Goal: Navigation & Orientation: Find specific page/section

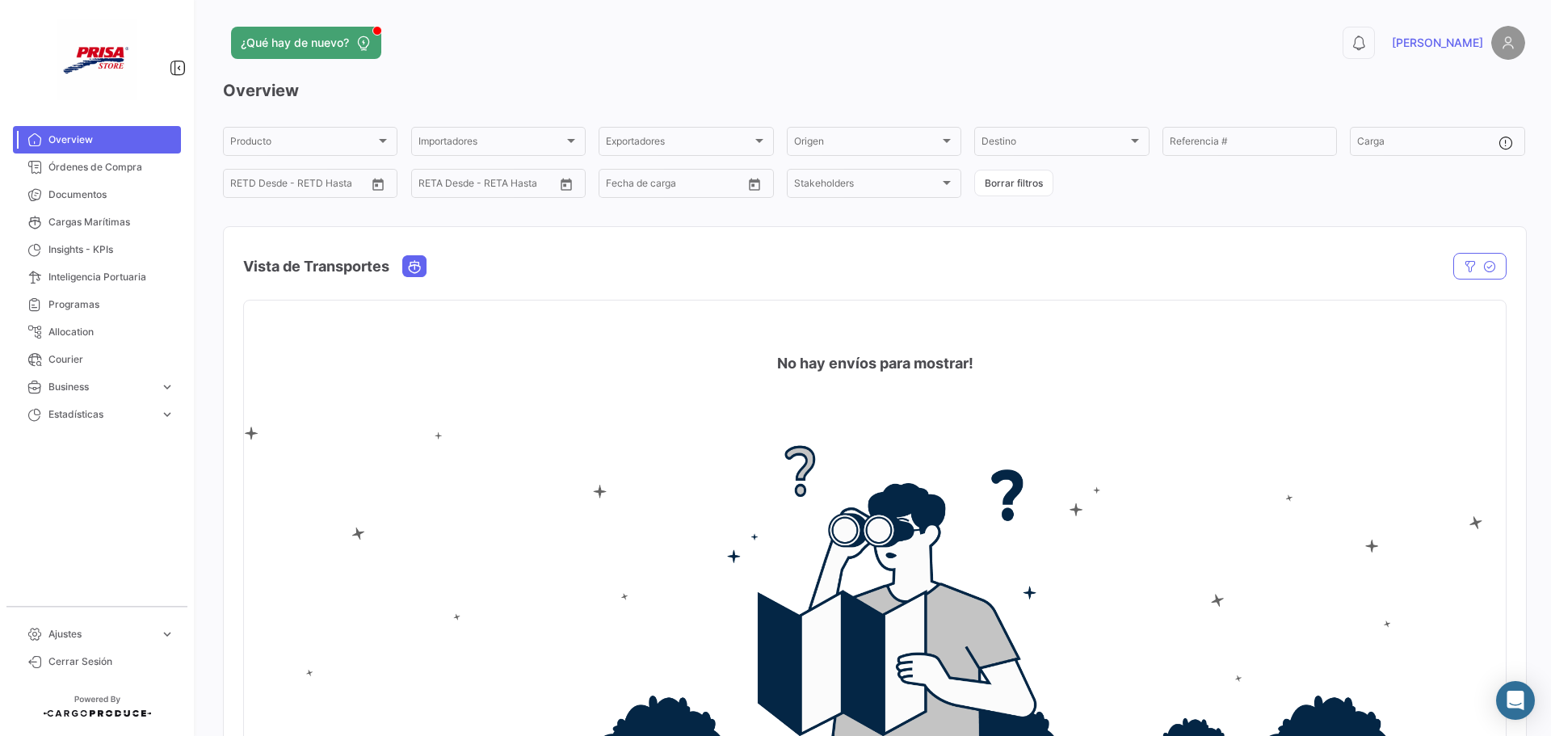
click at [592, 555] on img at bounding box center [875, 592] width 1262 height 330
click at [95, 139] on span "Overview" at bounding box center [111, 140] width 126 height 15
click at [48, 140] on span "Overview" at bounding box center [111, 140] width 126 height 15
click at [110, 170] on span "Órdenes de Compra" at bounding box center [111, 167] width 126 height 15
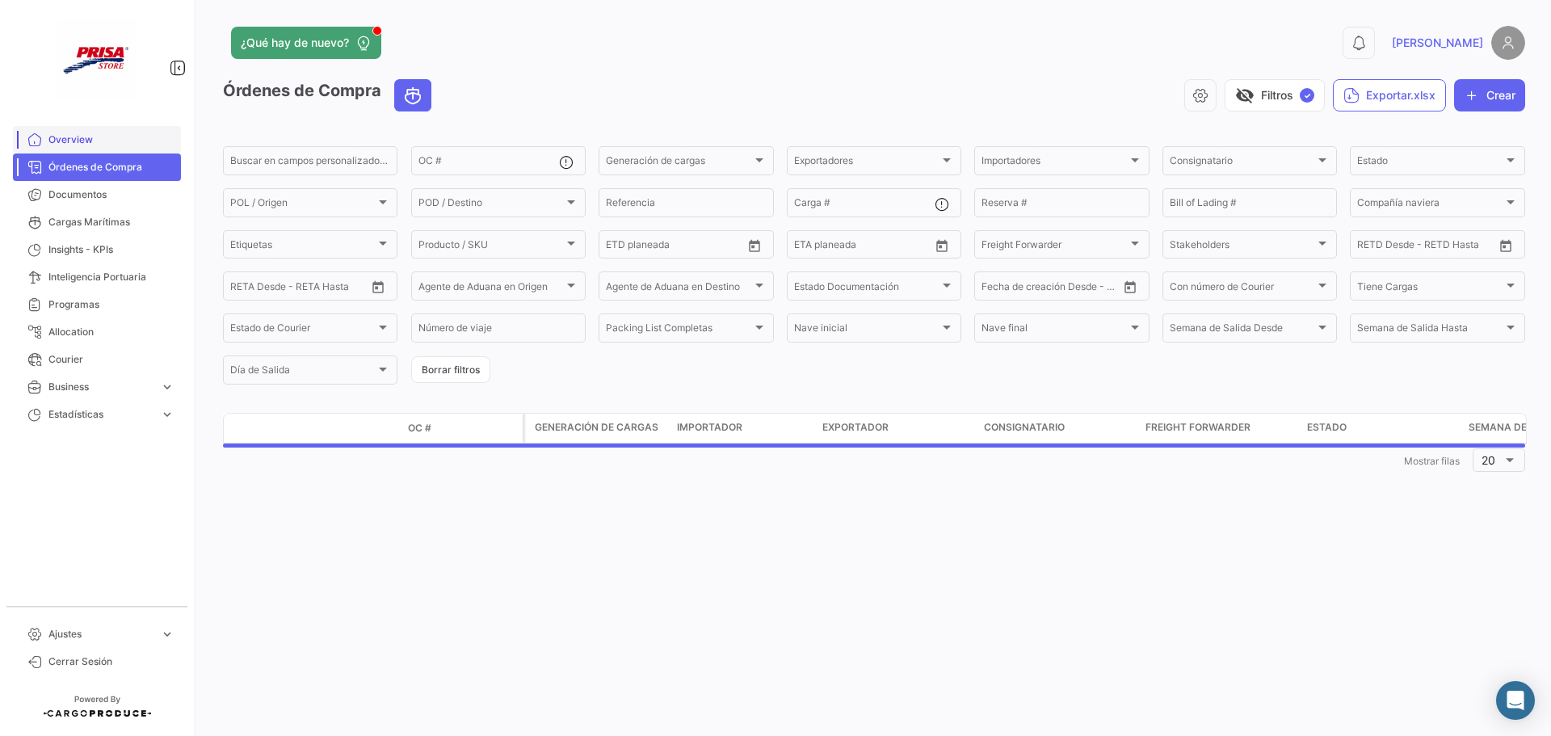
click at [100, 141] on span "Overview" at bounding box center [111, 140] width 126 height 15
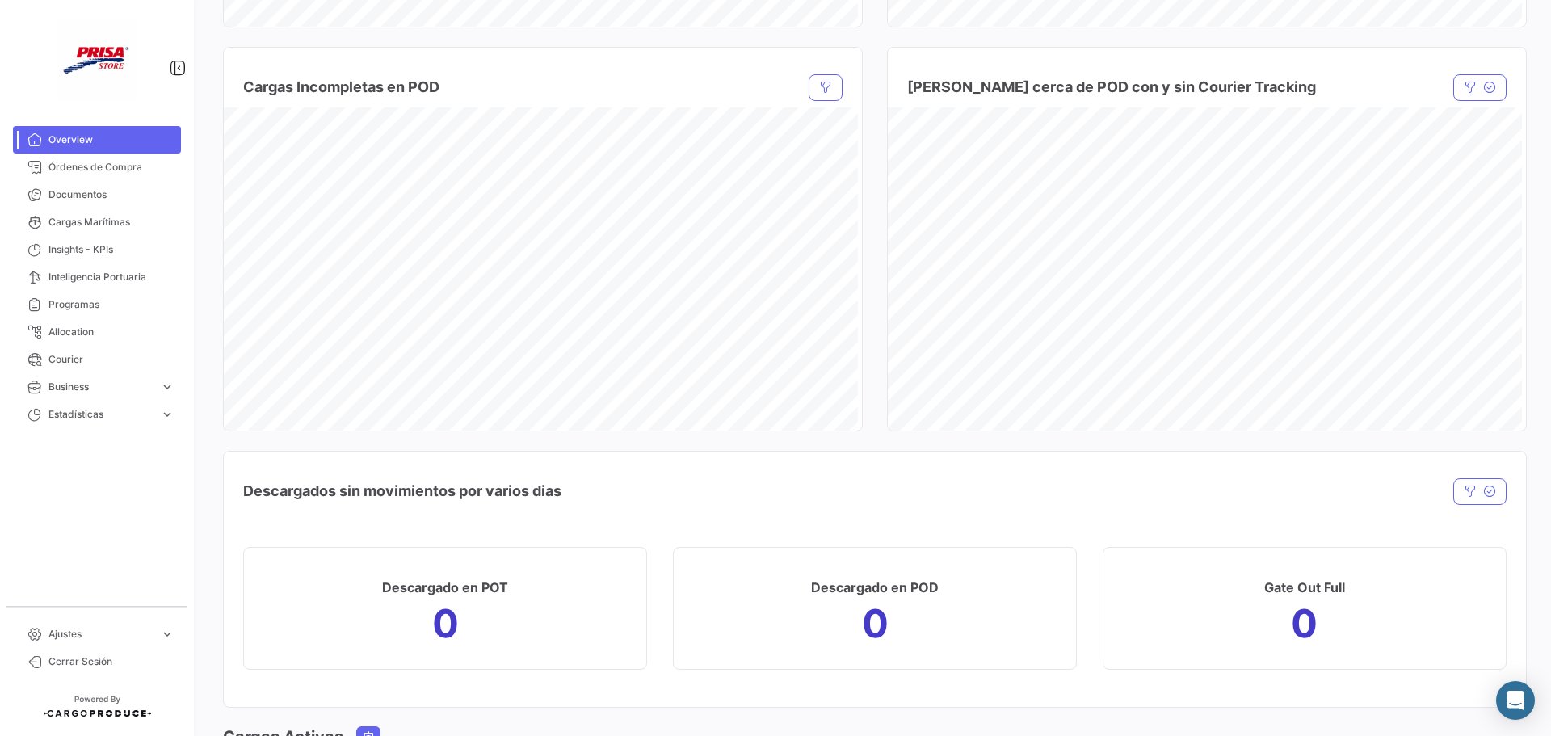
scroll to position [1369, 0]
